Goal: Information Seeking & Learning: Learn about a topic

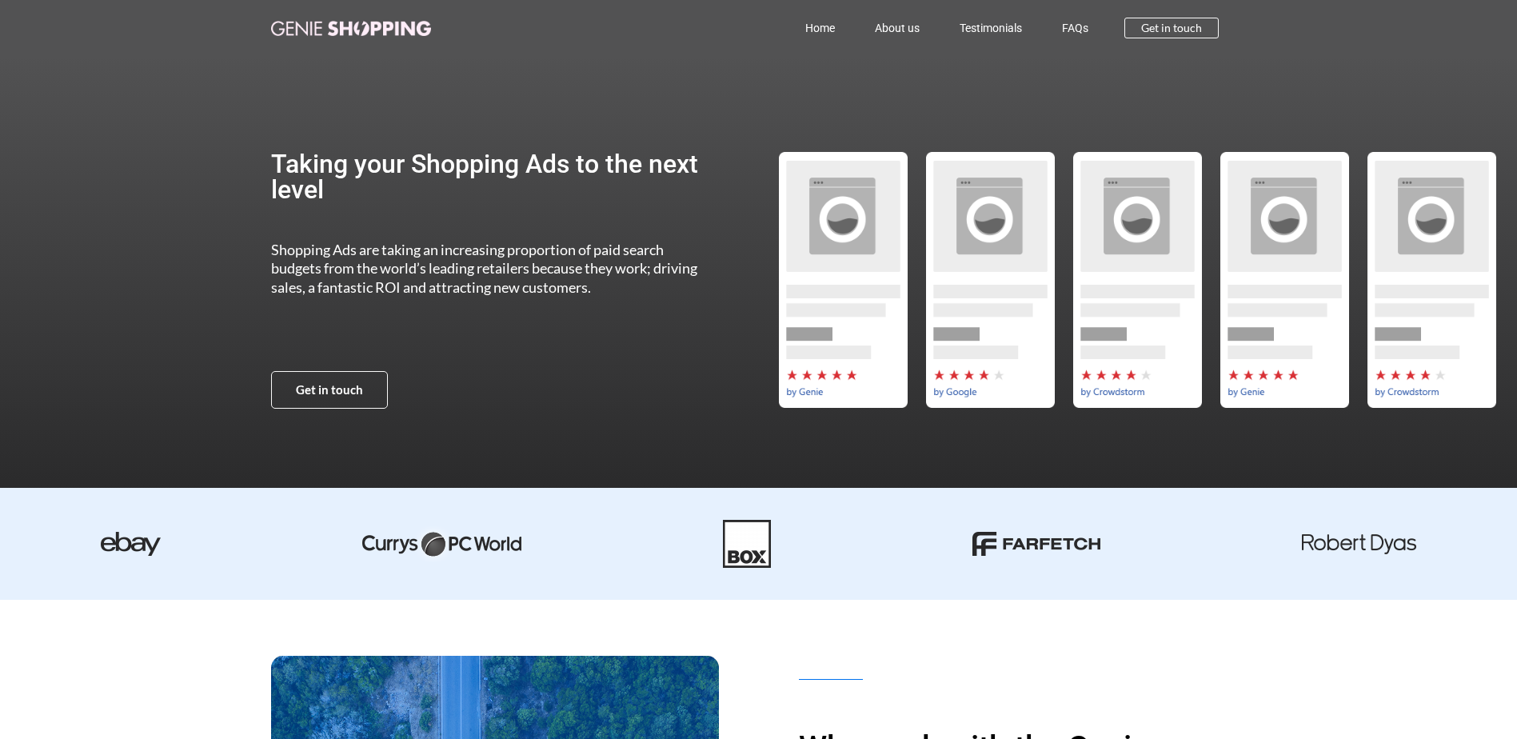
scroll to position [1280, 0]
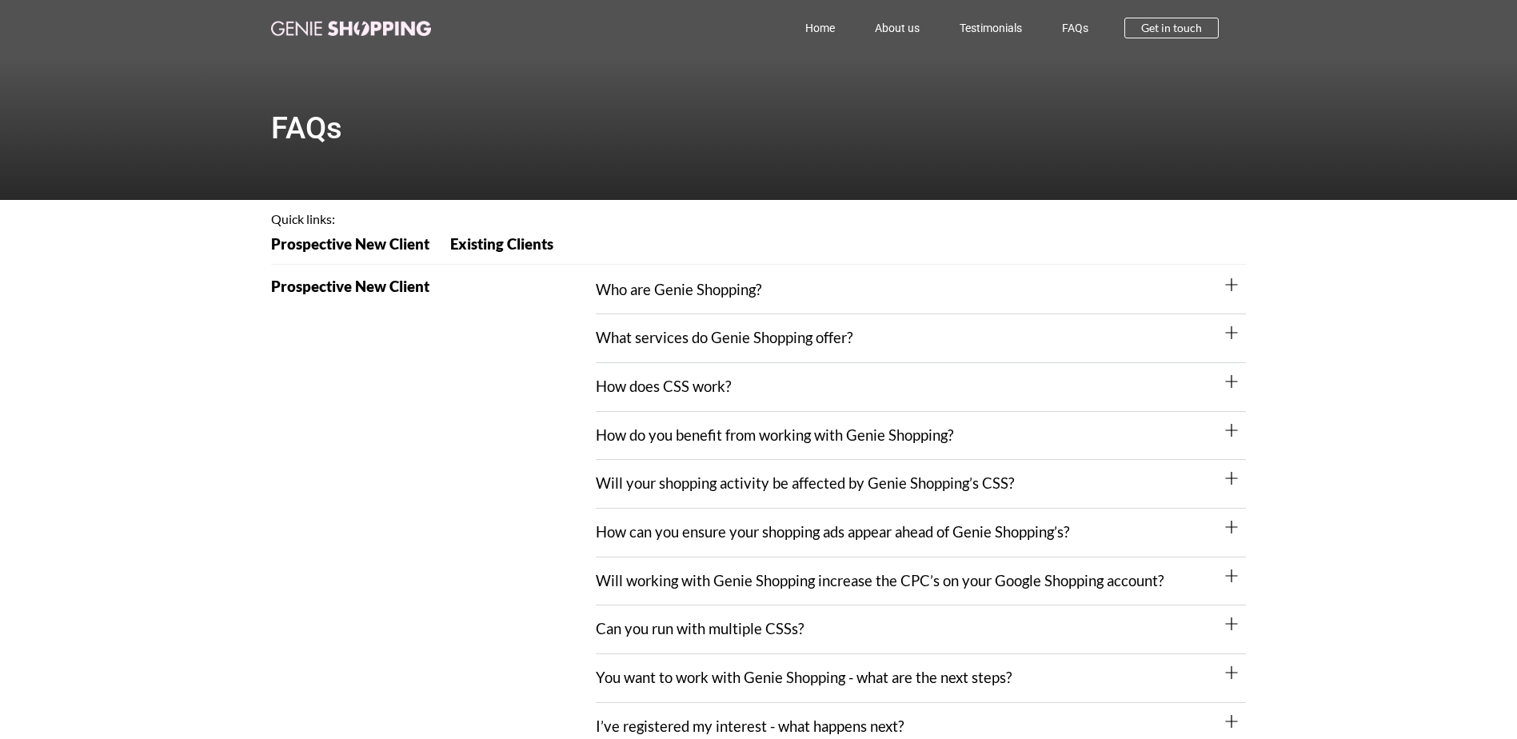
click at [997, 486] on link "Will your shopping activity be affected by Genie Shopping’s CSS?" at bounding box center [805, 483] width 418 height 18
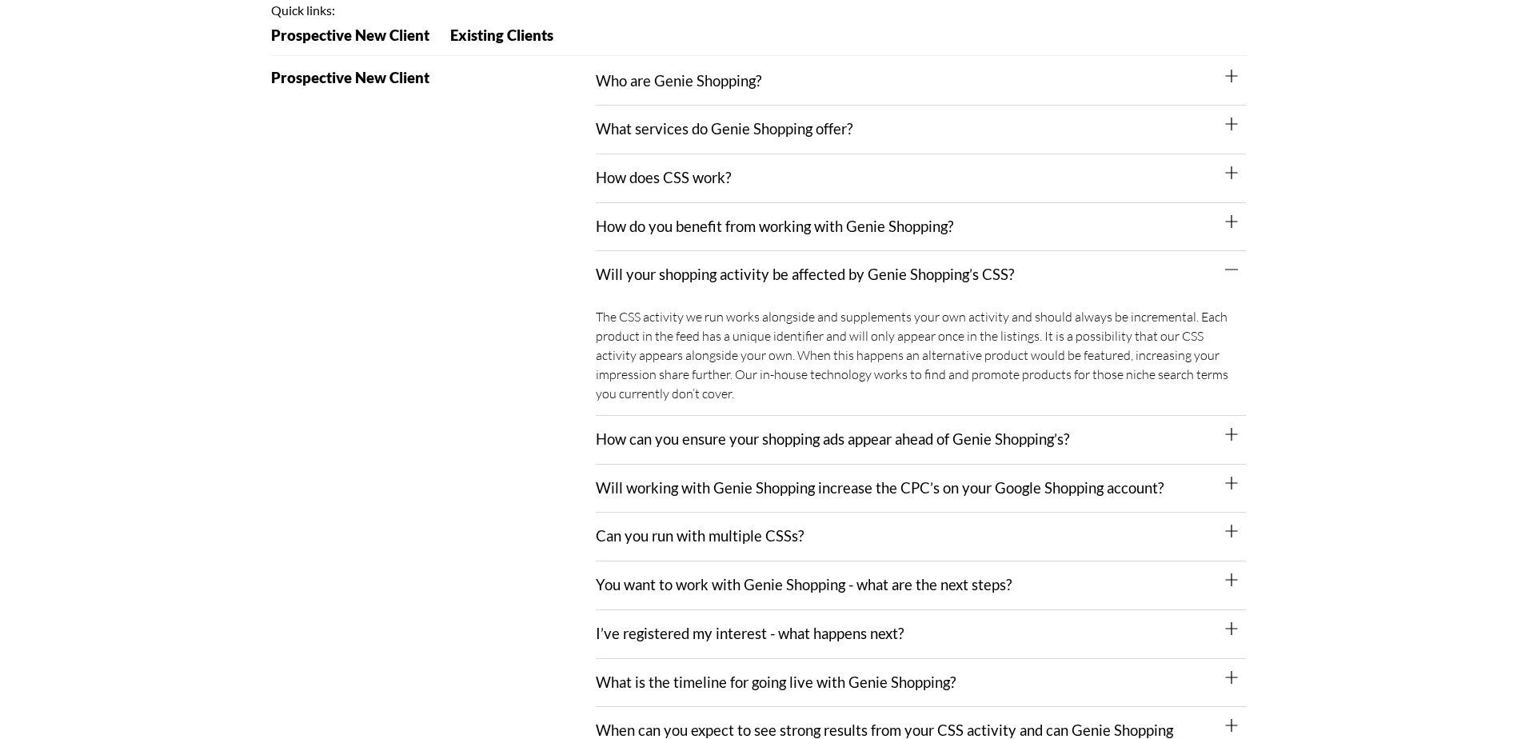
scroll to position [320, 0]
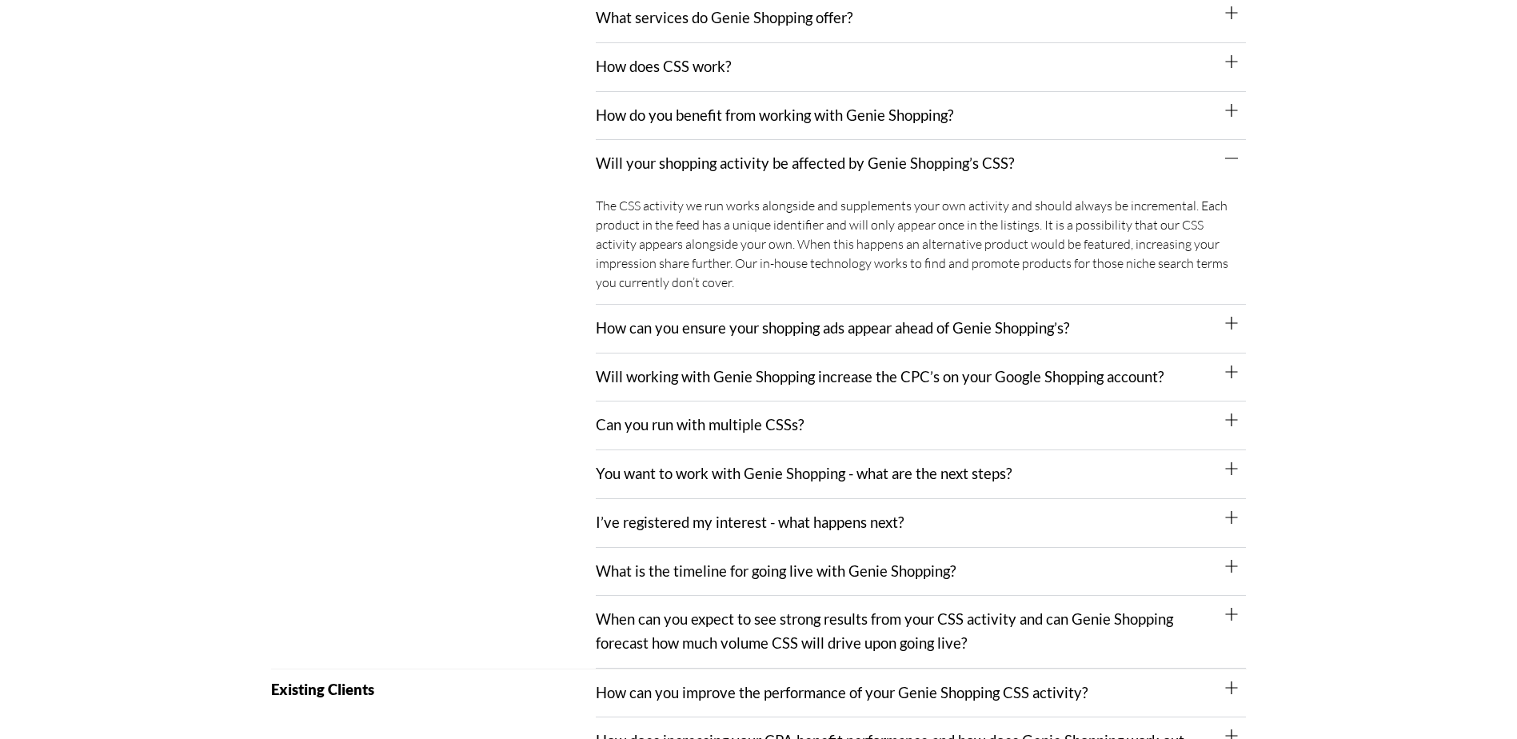
click at [889, 328] on link "How can you ensure your shopping ads appear ahead of Genie Shopping’s?" at bounding box center [833, 328] width 474 height 18
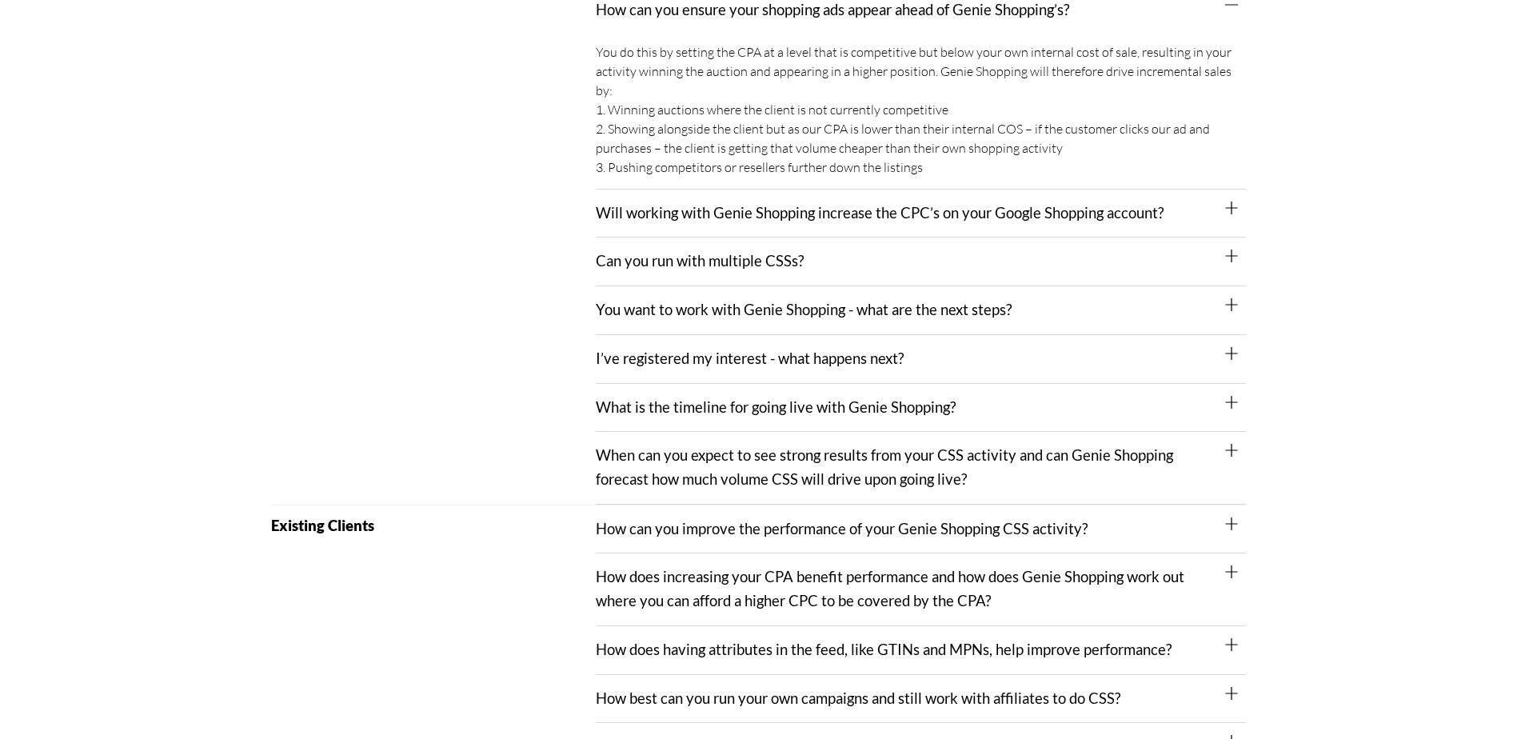
scroll to position [640, 0]
click at [935, 215] on link "Will working with Genie Shopping increase the CPC’s on your Google Shopping acc…" at bounding box center [880, 211] width 568 height 18
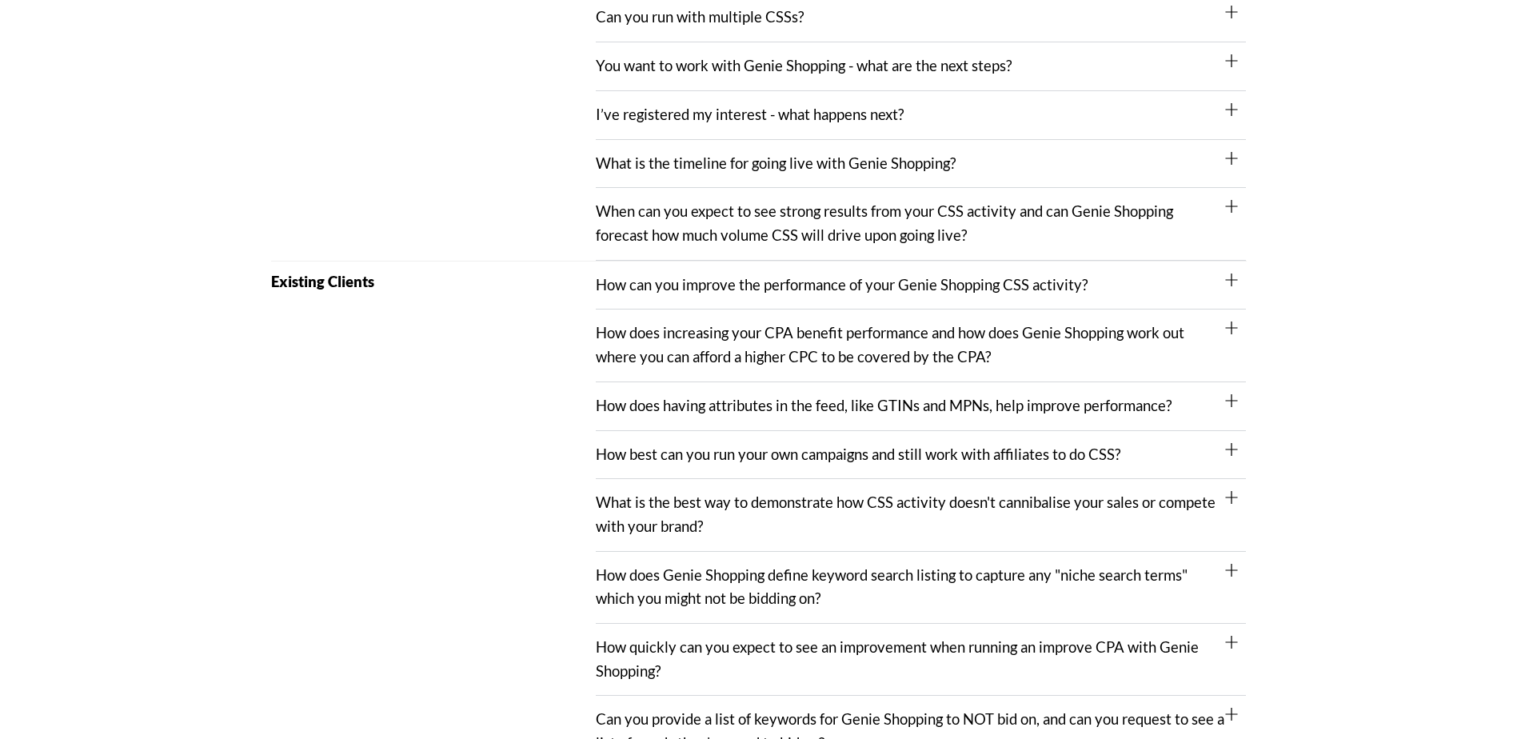
scroll to position [1040, 0]
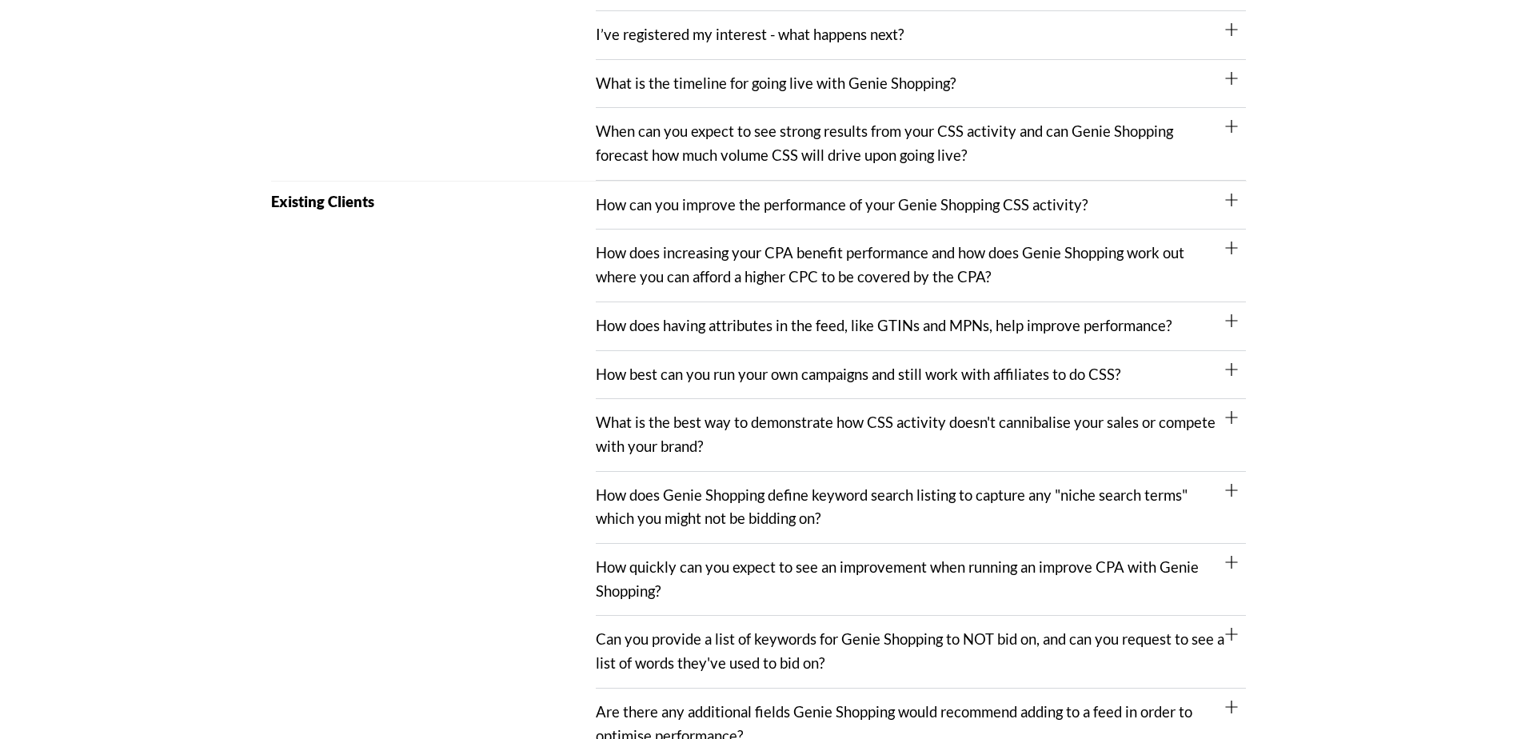
click at [834, 152] on link "When can you expect to see strong results from your CSS activity and can Genie …" at bounding box center [885, 143] width 578 height 42
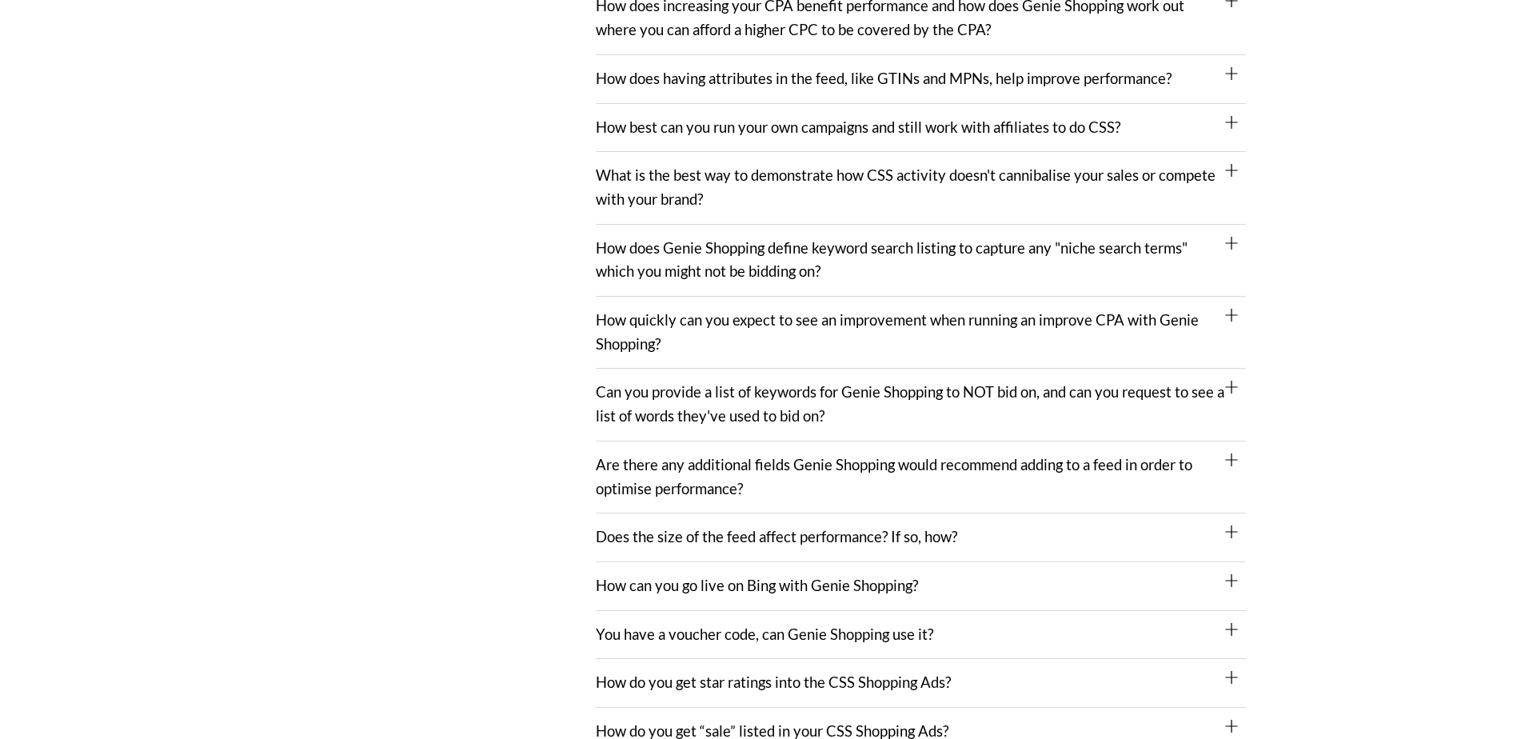
scroll to position [1520, 0]
click at [820, 134] on link "How best can you run your own campaigns and still work with affiliates to do CS…" at bounding box center [858, 126] width 525 height 18
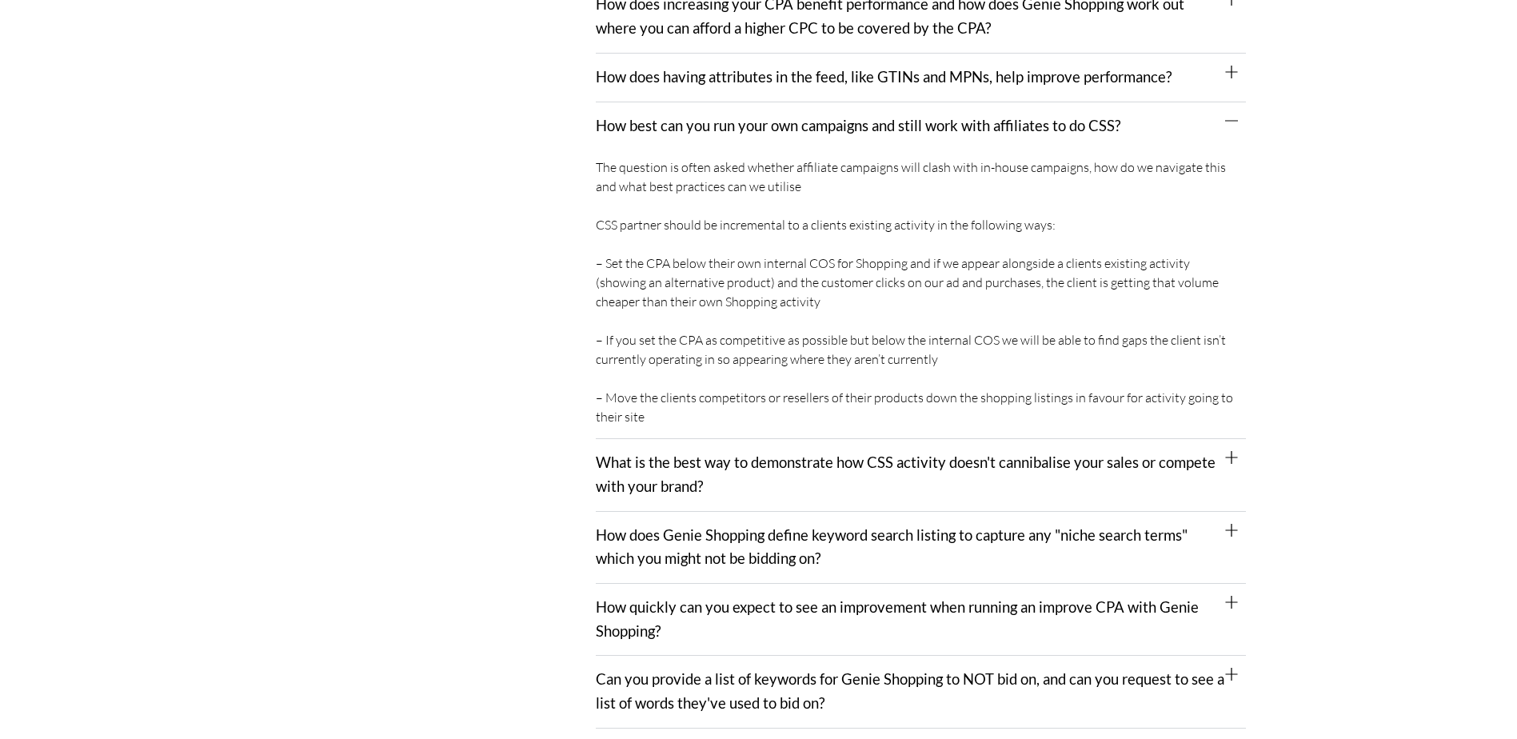
click at [1101, 462] on link "What is the best way to demonstrate how CSS activity doesn't cannibalise your s…" at bounding box center [906, 475] width 620 height 42
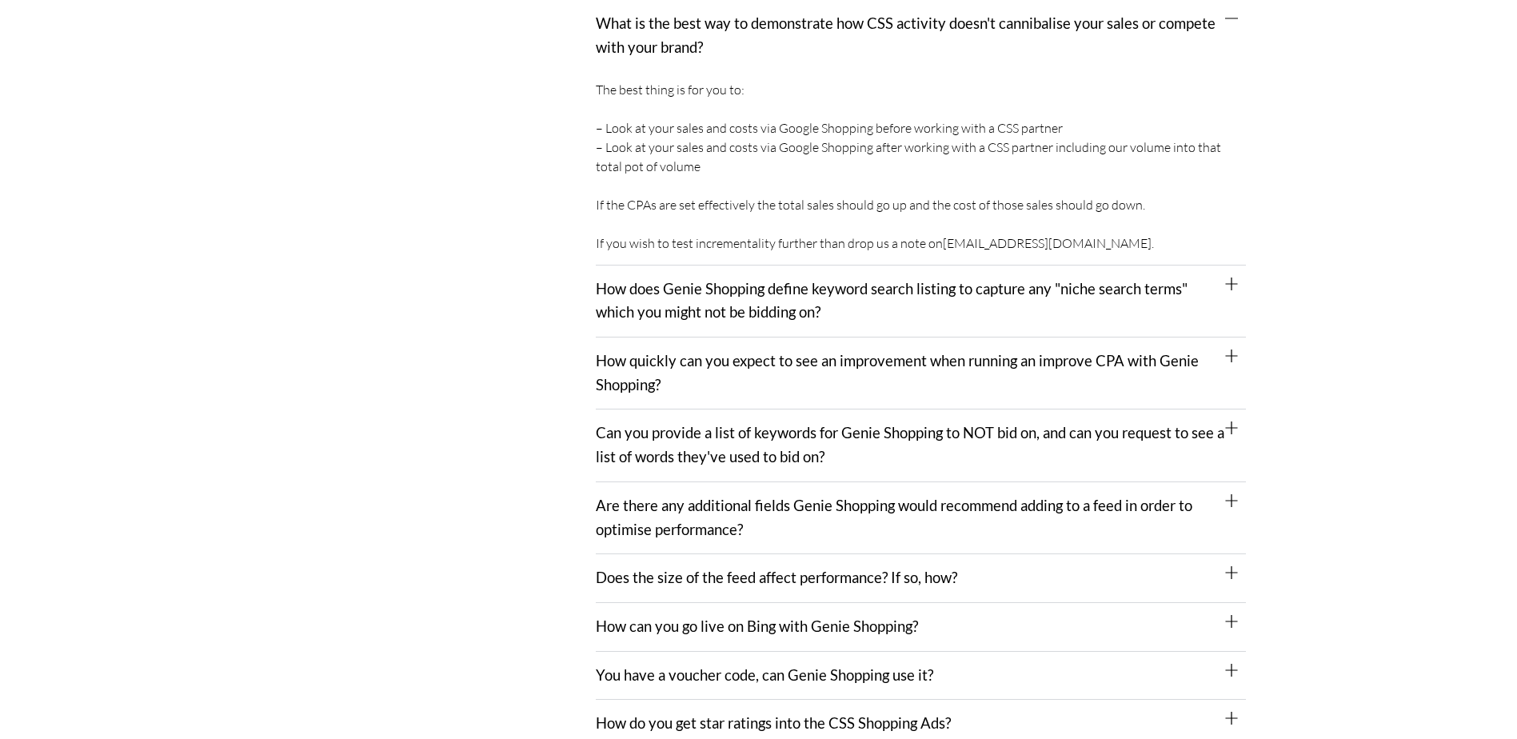
scroll to position [2000, 0]
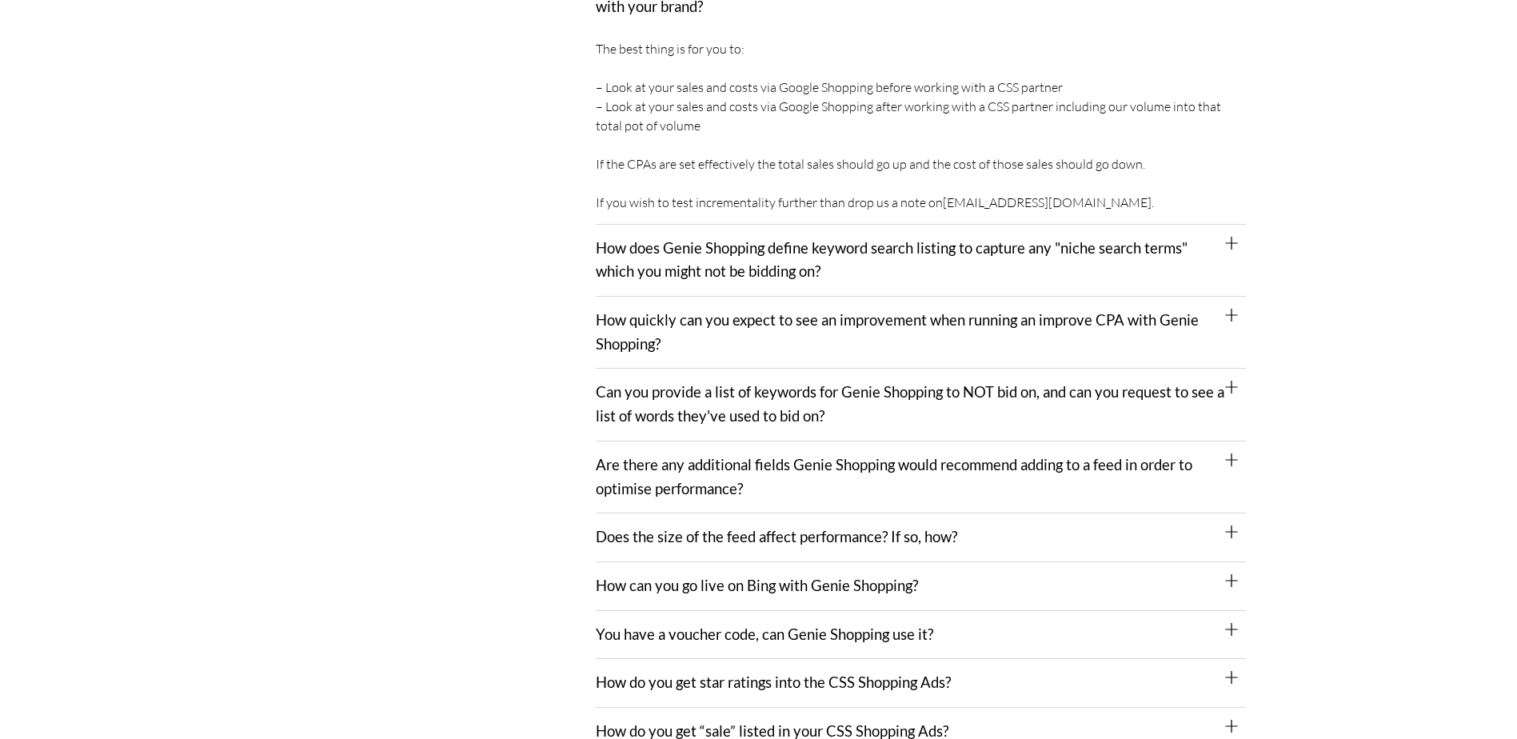
click at [744, 420] on link "Can you provide a list of keywords for Genie Shopping to NOT bid on, and can yo…" at bounding box center [910, 404] width 629 height 42
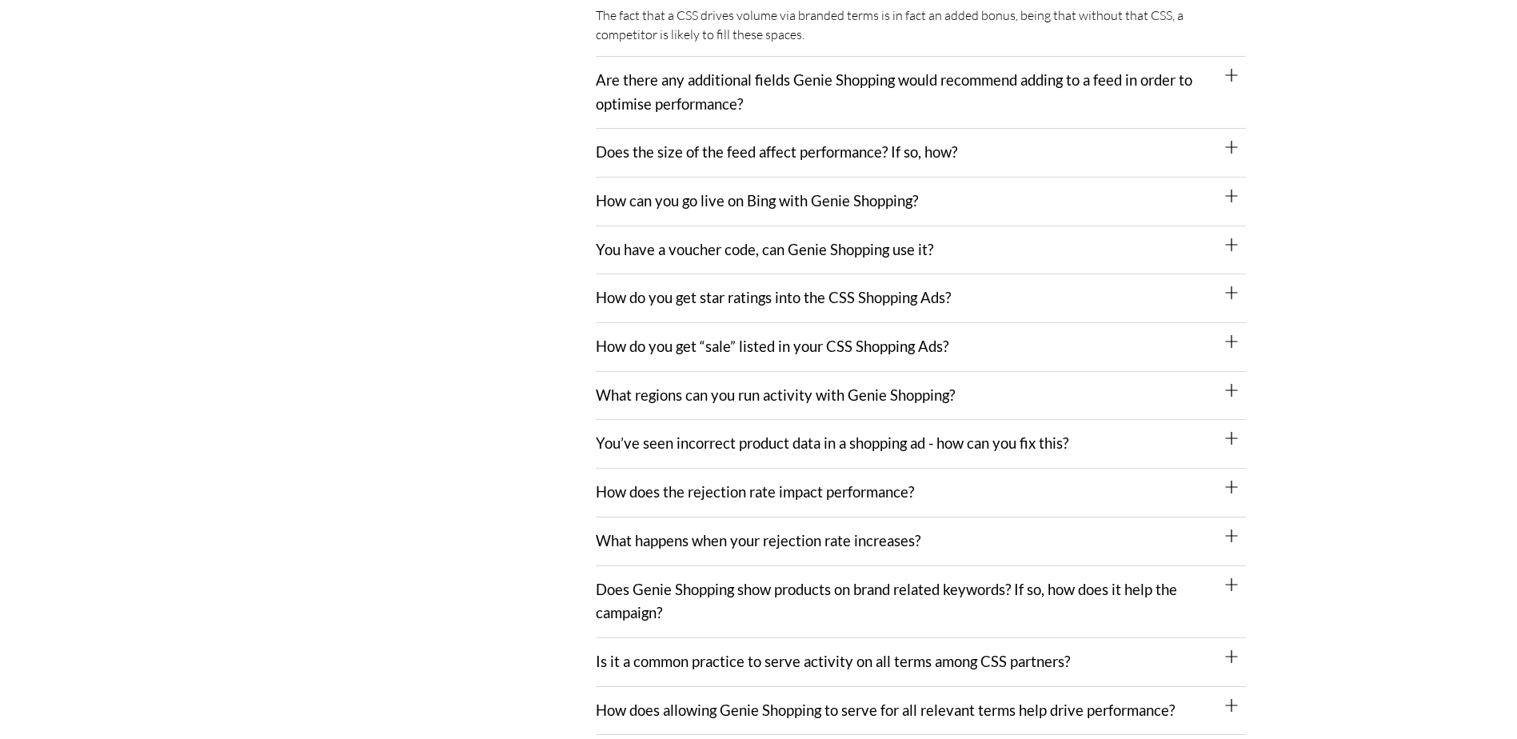
scroll to position [2720, 0]
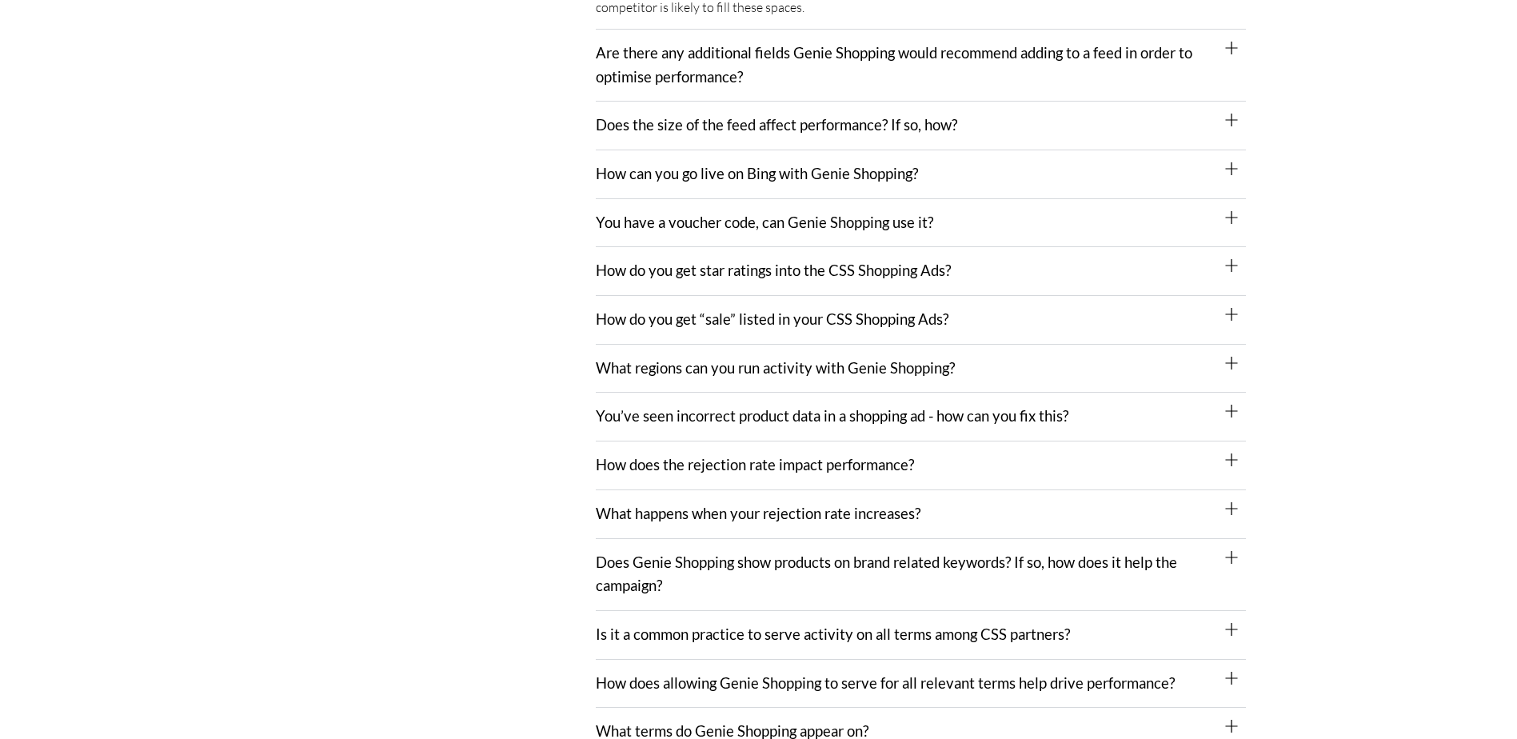
click at [856, 165] on link "How can you go live on Bing with Genie Shopping?" at bounding box center [757, 174] width 322 height 18
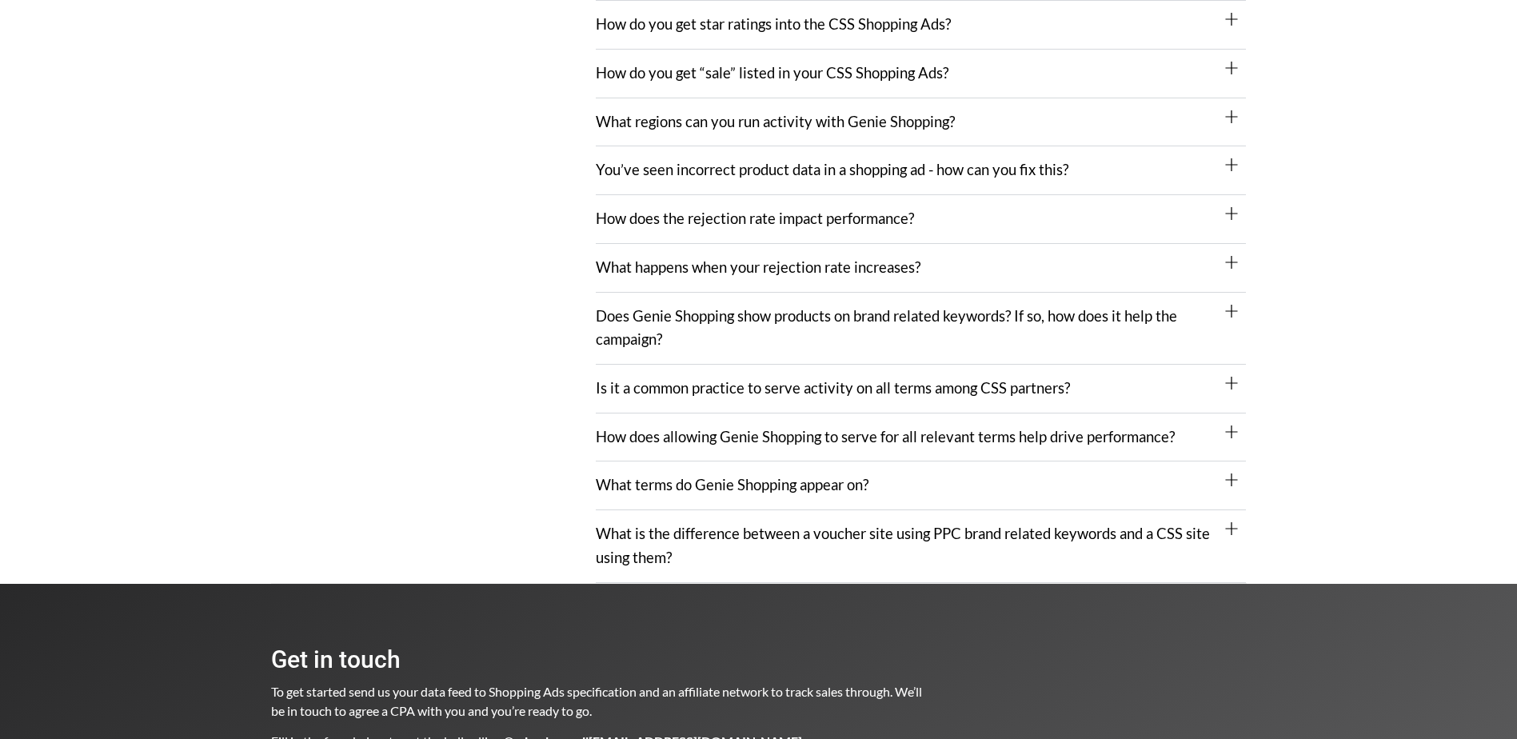
scroll to position [3040, 0]
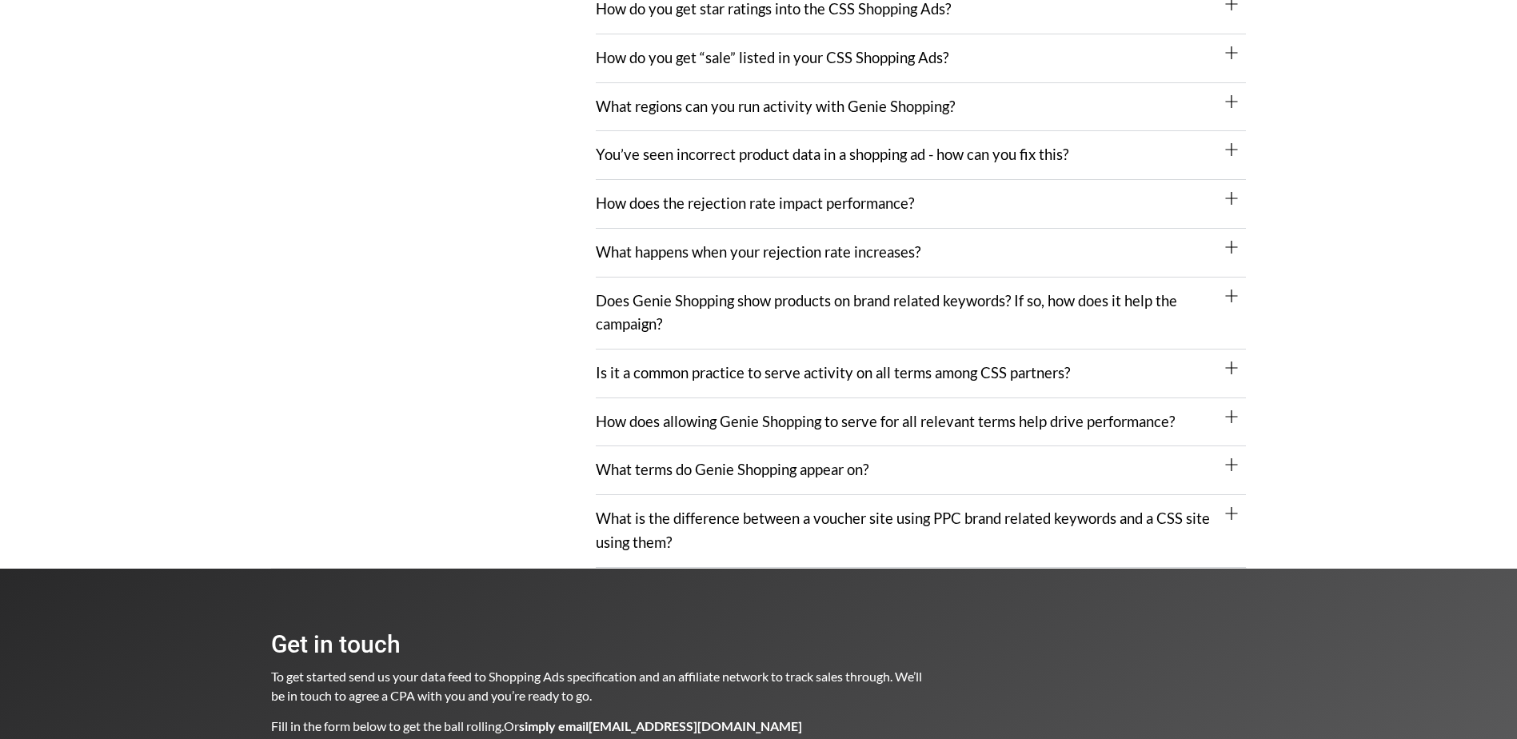
click at [949, 292] on link "Does Genie Shopping show products on brand related keywords? If so, how does it…" at bounding box center [887, 313] width 582 height 42
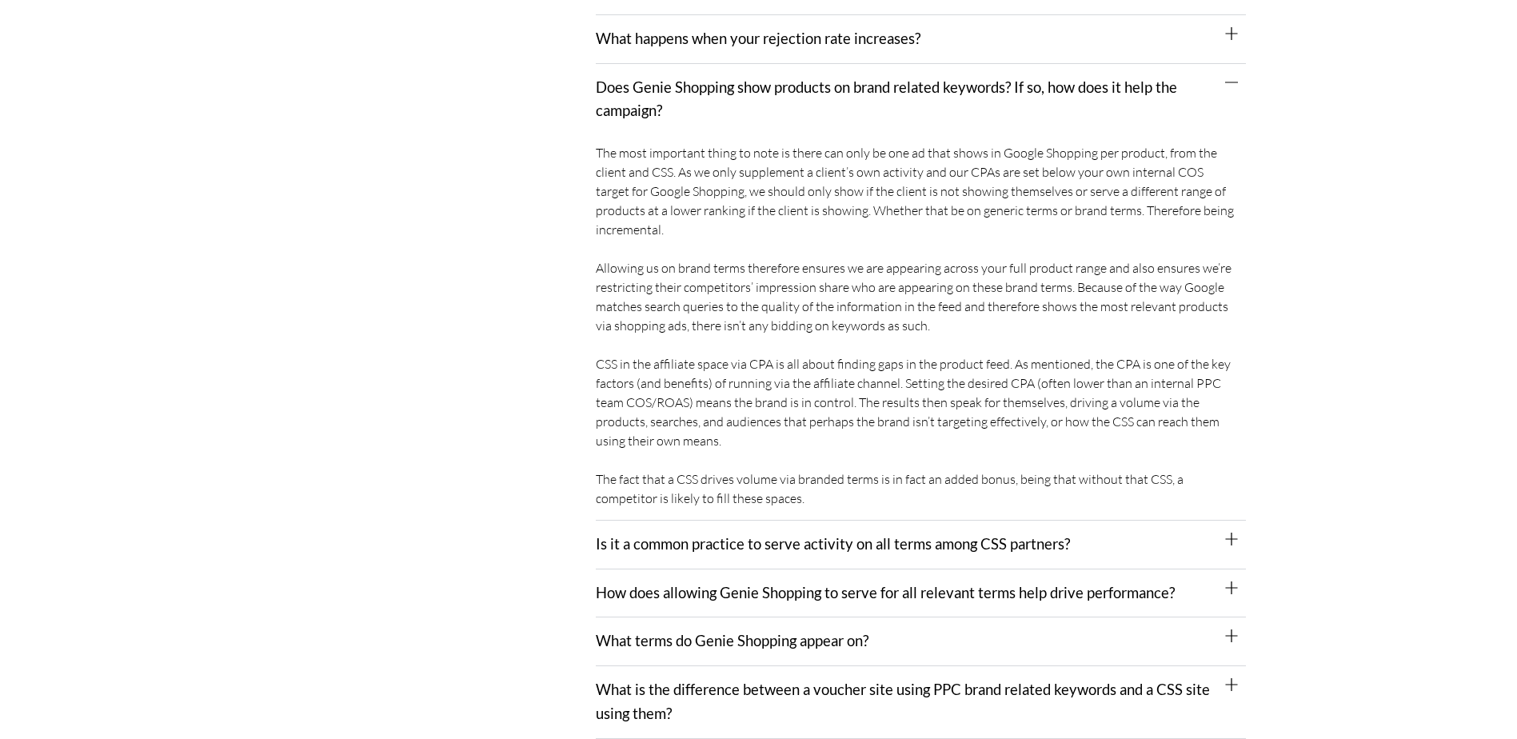
scroll to position [3360, 0]
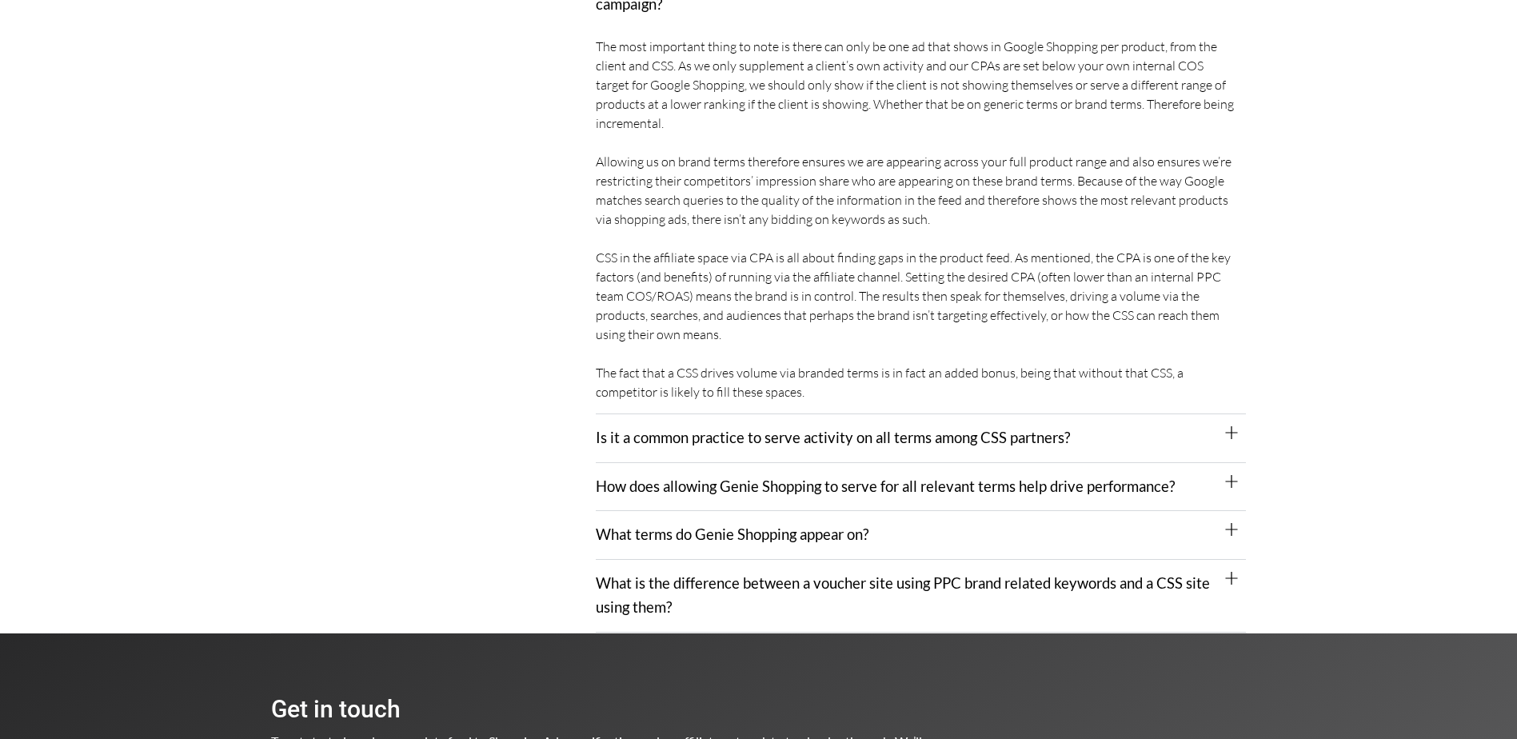
click at [788, 526] on link "What terms do Genie Shopping appear on?" at bounding box center [732, 535] width 273 height 18
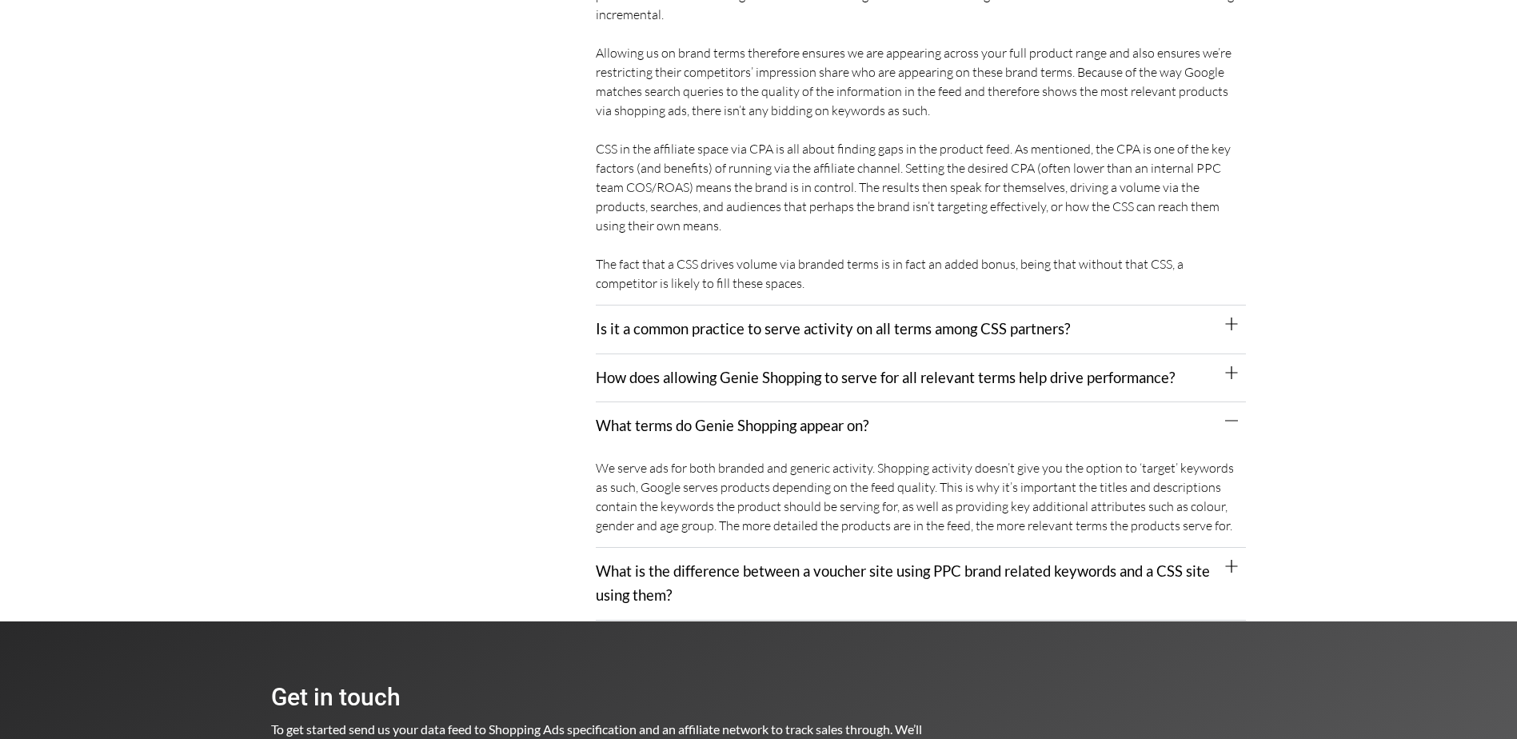
scroll to position [3459, 0]
